Goal: Task Accomplishment & Management: Complete application form

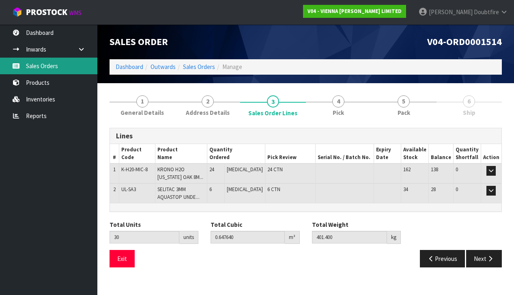
click at [33, 68] on link "Sales Orders" at bounding box center [48, 66] width 97 height 17
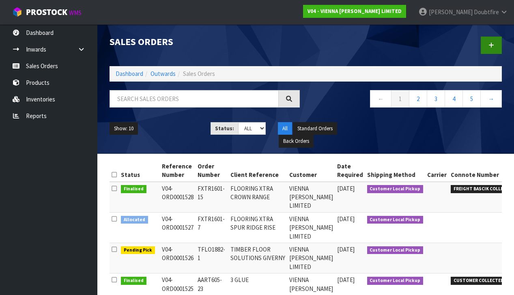
click at [488, 43] on icon at bounding box center [491, 45] width 6 height 6
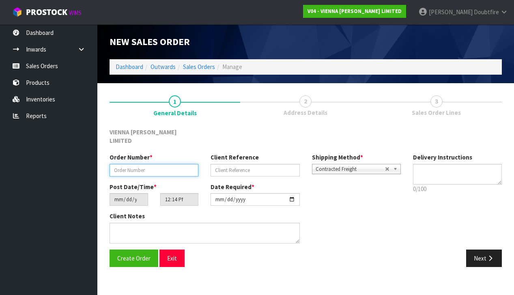
paste input "SSTU1364-24"
type input "SSTU1364-24"
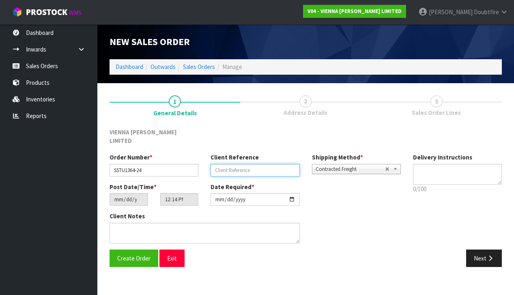
click at [237, 164] on input "text" at bounding box center [254, 170] width 89 height 13
type input "SPATIAL STUDIO QUEEN ST EXTRA"
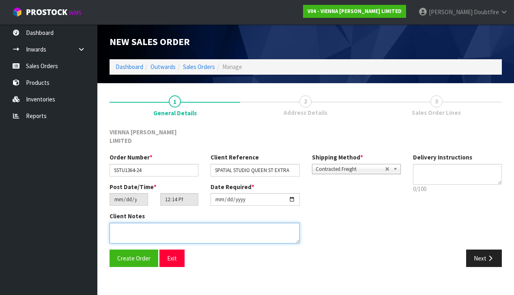
click at [137, 223] on textarea at bounding box center [204, 233] width 190 height 21
type textarea "QUEEN STREET EXTRA ICONS COCO"
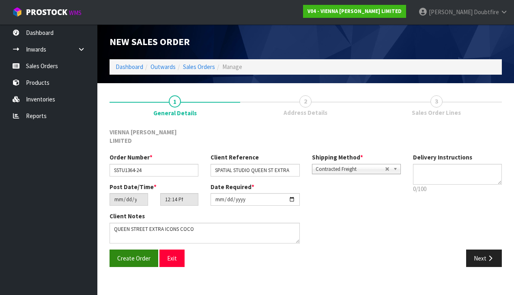
click at [129, 254] on span "Create Order" at bounding box center [133, 258] width 33 height 8
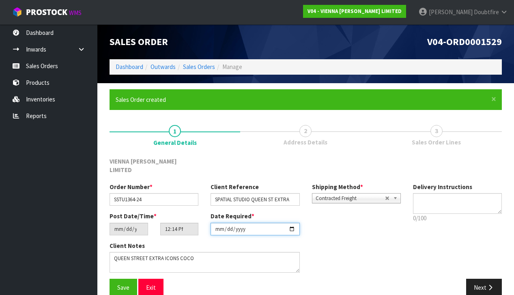
click at [219, 223] on input "[DATE]" at bounding box center [254, 229] width 89 height 13
type input "[DATE]"
drag, startPoint x: 152, startPoint y: 291, endPoint x: 120, endPoint y: 279, distance: 34.4
click at [152, 291] on div "Save Exit Next" at bounding box center [305, 291] width 404 height 24
click at [119, 283] on span "Save" at bounding box center [123, 287] width 12 height 8
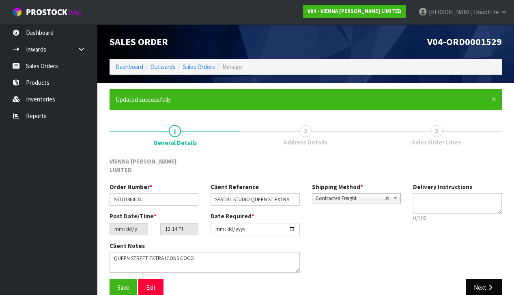
click at [482, 279] on button "Next" at bounding box center [484, 287] width 36 height 17
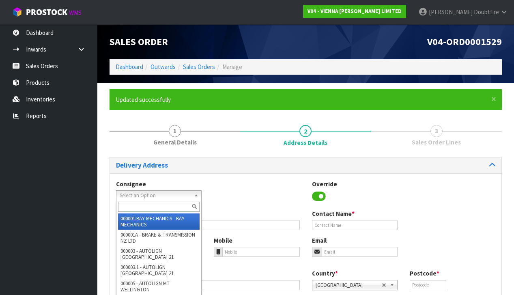
click at [136, 194] on span "Select an Option" at bounding box center [155, 196] width 71 height 10
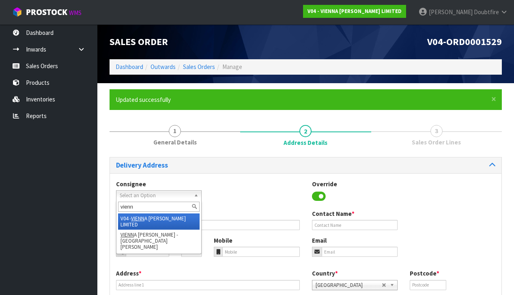
type input "vienn"
click at [162, 218] on li "V04 - [PERSON_NAME] LIMITED" at bounding box center [158, 221] width 81 height 16
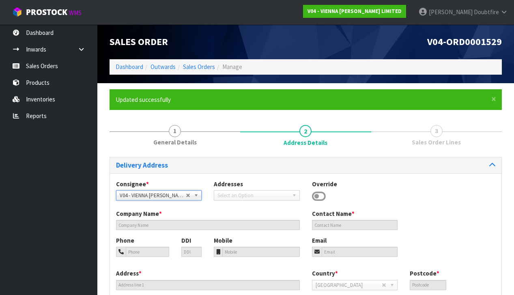
type input "VIENNA [PERSON_NAME] LIMITED"
type input "[PERSON_NAME]"
type input "[PHONE_NUMBER]"
type input "[PERSON_NAME][EMAIL_ADDRESS][DOMAIN_NAME]"
type input "2 ROXBURGH ST"
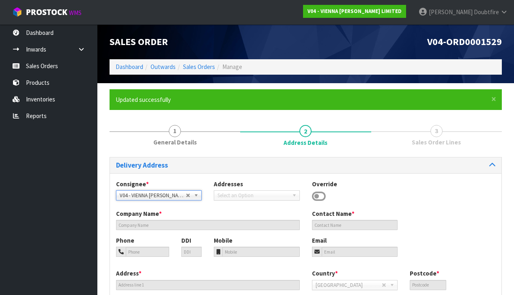
type input "1023"
type input "[GEOGRAPHIC_DATA]"
type input "NEWMARKET"
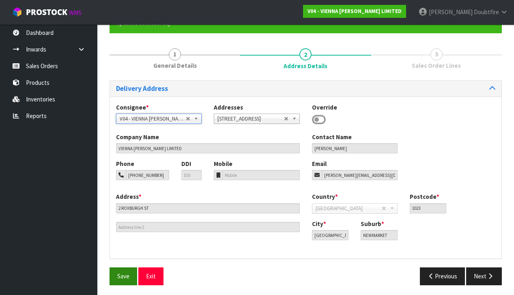
click at [127, 277] on span "Save" at bounding box center [123, 276] width 12 height 8
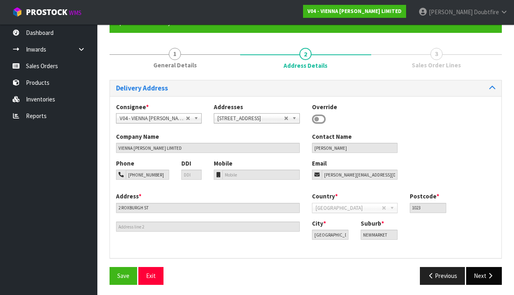
scroll to position [77, 0]
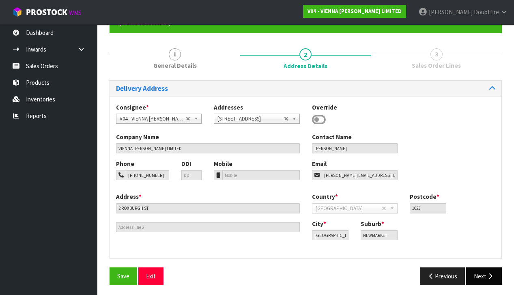
click at [490, 273] on icon "button" at bounding box center [490, 276] width 8 height 6
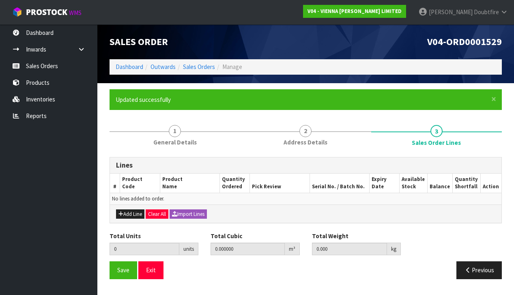
scroll to position [0, 0]
click at [129, 212] on button "Add Line" at bounding box center [130, 214] width 28 height 10
type input "0"
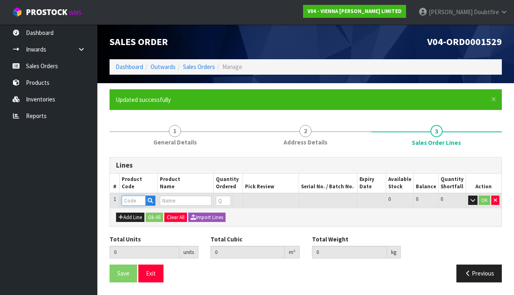
click at [129, 202] on input "text" at bounding box center [134, 200] width 24 height 10
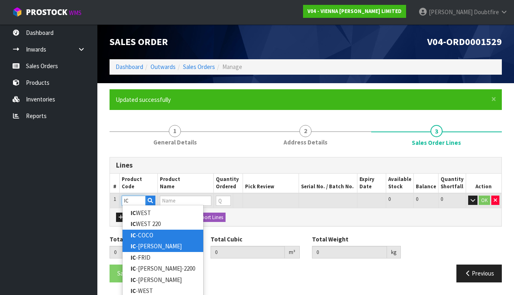
type input "IC"
click at [149, 237] on link "IC -COCO" at bounding box center [162, 234] width 81 height 11
type input "IC-COCO"
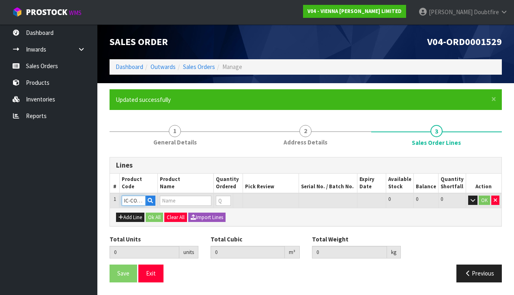
type input "0.000000"
type input "0.000"
type input "ICONS COLLECTION COCO 220X2200 XML 2.904M2"
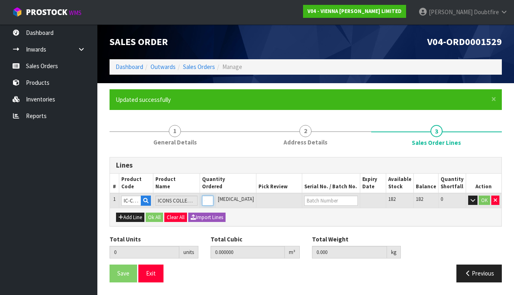
type input "1"
type input "0.0555"
type input "32"
click at [213, 197] on input "1" at bounding box center [207, 200] width 11 height 10
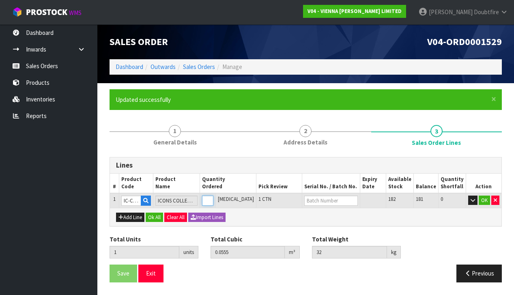
type input "2"
type input "0.111"
type input "64"
click at [213, 197] on input "2" at bounding box center [207, 200] width 11 height 10
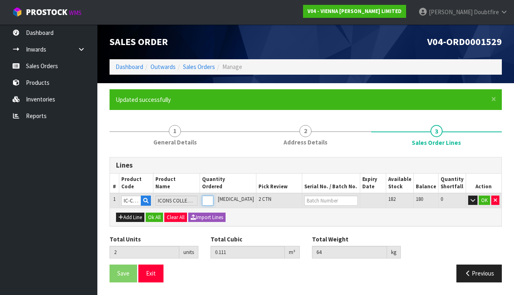
type input "3"
type input "0.1665"
type input "96"
click at [213, 197] on input "3" at bounding box center [207, 200] width 11 height 10
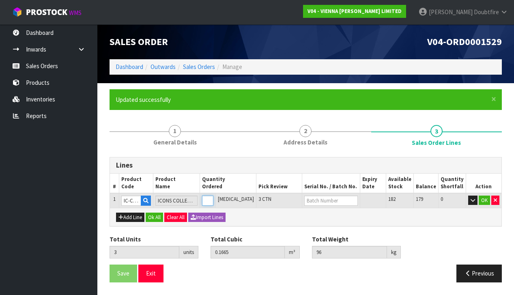
type input "4"
type input "0.222"
type input "128"
click at [213, 197] on input "4" at bounding box center [207, 200] width 11 height 10
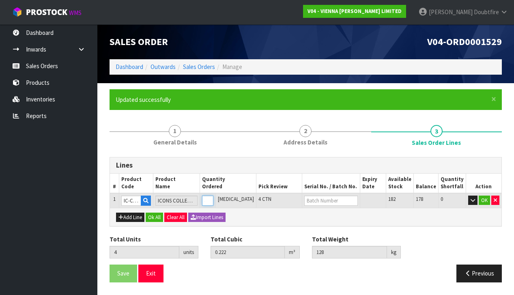
type input "3"
type input "0.1665"
type input "96"
click at [213, 200] on input "3" at bounding box center [207, 200] width 11 height 10
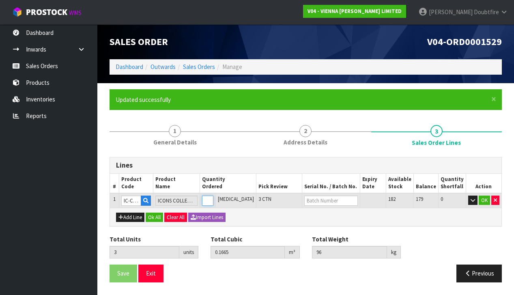
type input "2"
type input "0.111"
type input "64"
click at [213, 200] on input "2" at bounding box center [207, 200] width 11 height 10
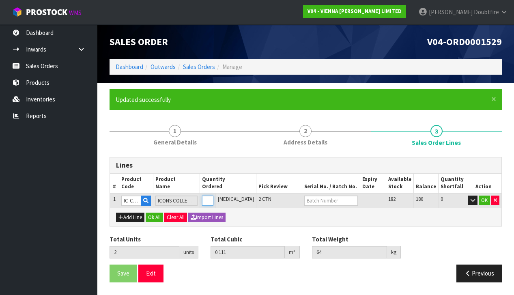
type input "1"
type input "0.0555"
type input "32"
click at [213, 200] on input "1" at bounding box center [207, 200] width 11 height 10
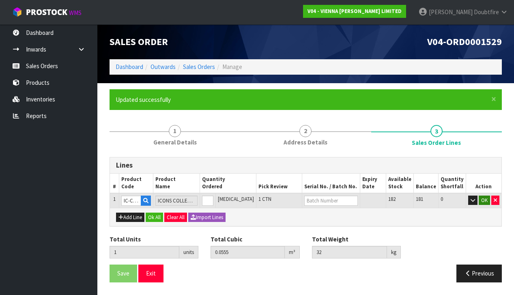
click at [484, 198] on button "OK" at bounding box center [483, 200] width 11 height 10
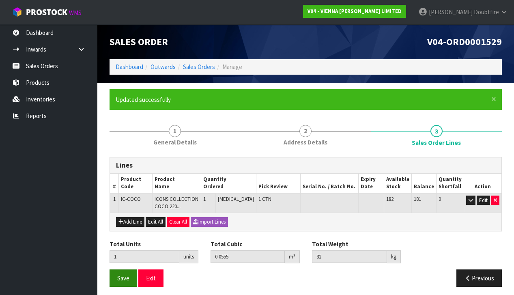
click at [126, 274] on span "Save" at bounding box center [123, 278] width 12 height 8
click at [124, 280] on button "Save" at bounding box center [123, 277] width 28 height 17
drag, startPoint x: 119, startPoint y: 276, endPoint x: 32, endPoint y: 249, distance: 91.2
click at [119, 276] on span "Save" at bounding box center [123, 278] width 12 height 8
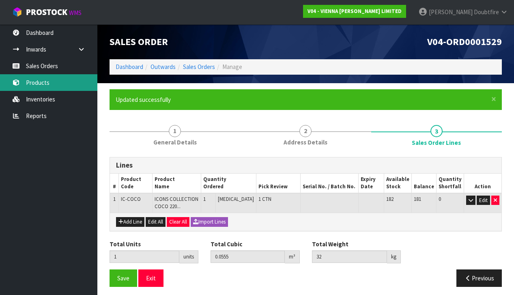
click at [37, 83] on link "Products" at bounding box center [48, 82] width 97 height 17
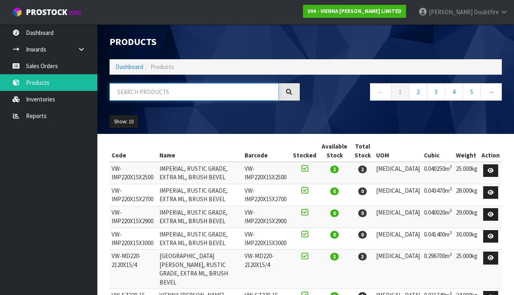
click at [143, 94] on input "text" at bounding box center [193, 91] width 169 height 17
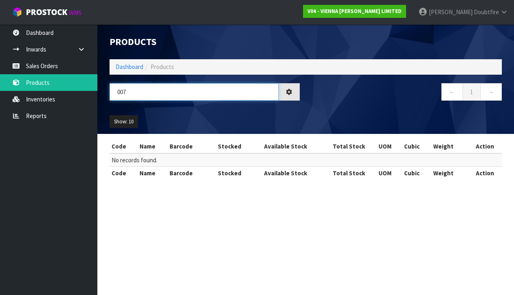
type input "007"
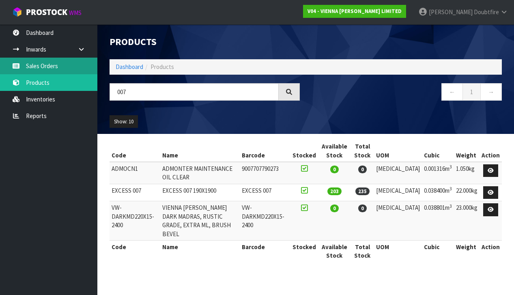
click at [36, 70] on link "Sales Orders" at bounding box center [48, 66] width 97 height 17
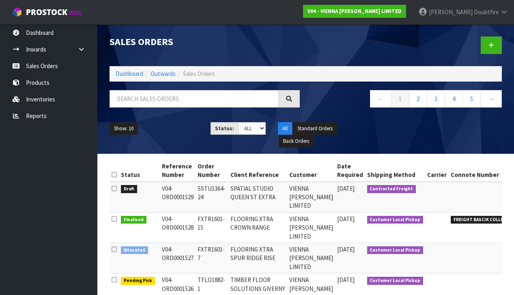
scroll to position [21, 0]
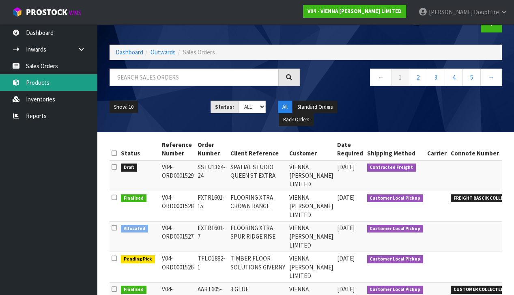
click at [37, 86] on link "Products" at bounding box center [48, 82] width 97 height 17
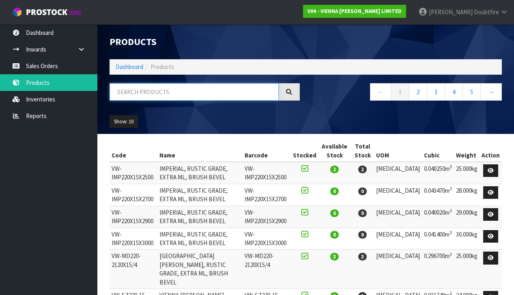
click at [144, 91] on input "text" at bounding box center [193, 91] width 169 height 17
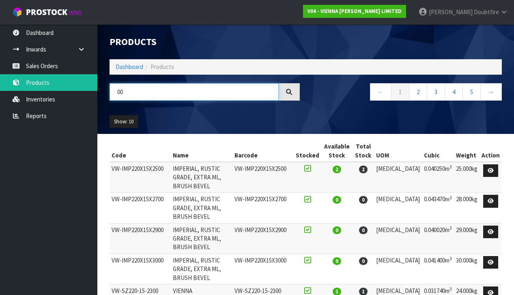
type input "0"
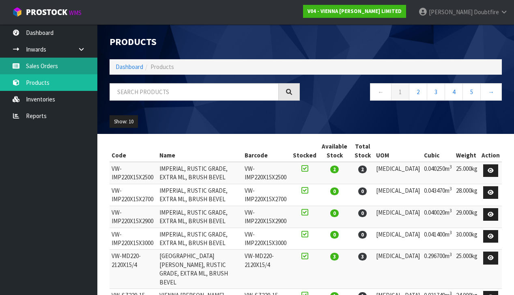
click at [33, 67] on link "Sales Orders" at bounding box center [48, 66] width 97 height 17
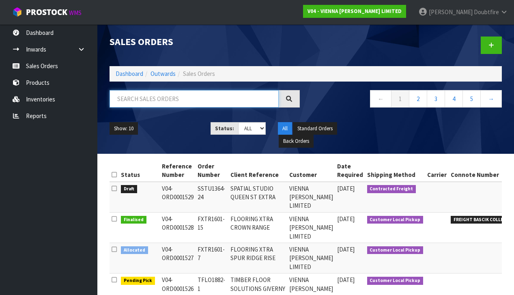
click at [125, 99] on input "text" at bounding box center [193, 98] width 169 height 17
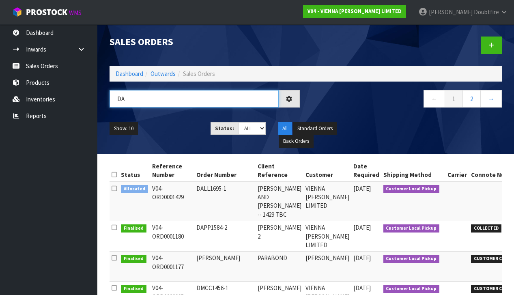
type input "D"
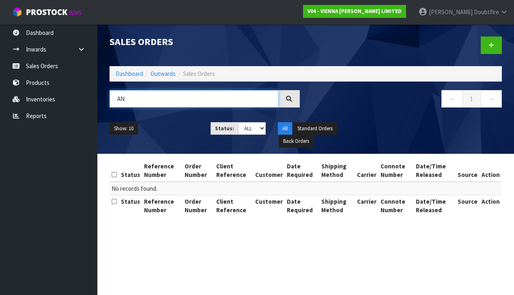
type input "A"
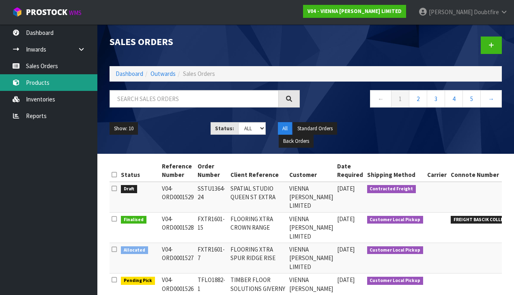
click at [39, 83] on link "Products" at bounding box center [48, 82] width 97 height 17
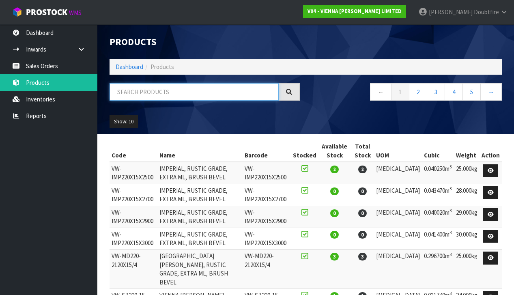
click at [137, 96] on input "text" at bounding box center [193, 91] width 169 height 17
type input "007"
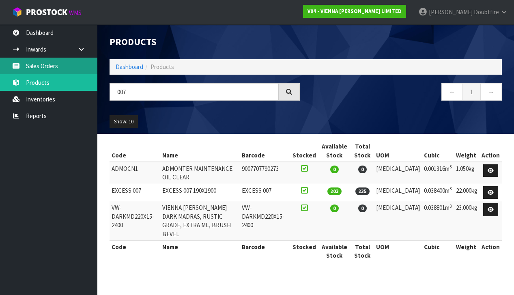
click at [42, 66] on link "Sales Orders" at bounding box center [48, 66] width 97 height 17
